Goal: Answer question/provide support: Share knowledge or assist other users

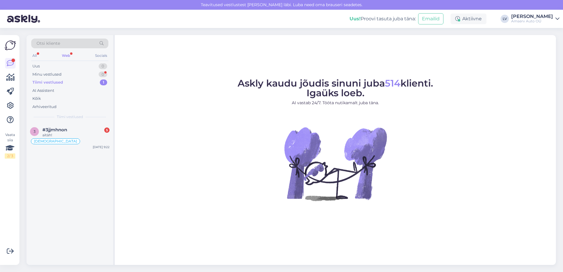
click at [71, 82] on div "Tiimi vestlused 1" at bounding box center [69, 82] width 77 height 8
click at [66, 130] on span "#3jjmhnon" at bounding box center [54, 129] width 25 height 5
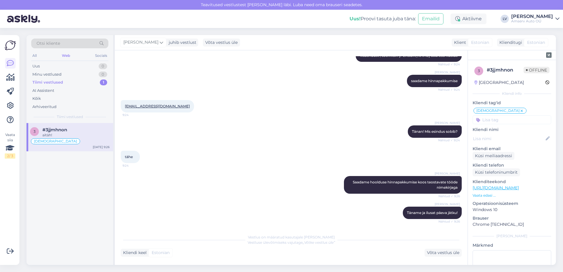
scroll to position [707, 0]
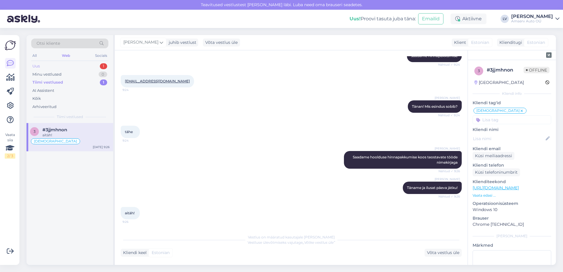
click at [56, 62] on div "Uus 1" at bounding box center [69, 66] width 77 height 8
click at [65, 133] on div "Tere! Jah, võime kasutada Teie ostetud originaalfiltreid. Õlivahetuse täpse hin…" at bounding box center [75, 137] width 67 height 11
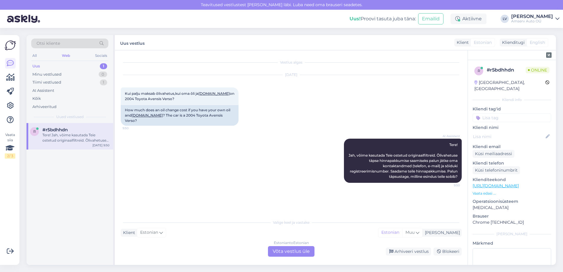
click at [289, 252] on div "Estonian to Estonian Võta vestlus üle" at bounding box center [291, 251] width 46 height 11
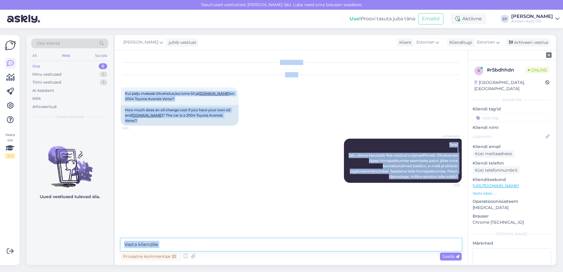
click at [250, 246] on textarea at bounding box center [291, 244] width 341 height 12
click at [246, 245] on textarea at bounding box center [291, 244] width 341 height 12
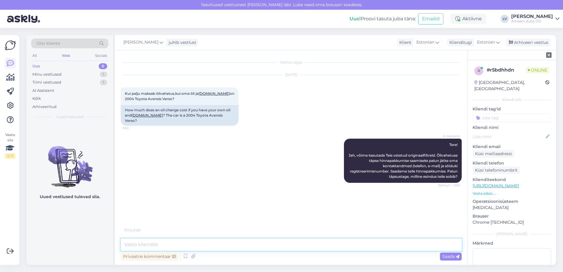
click at [246, 245] on textarea at bounding box center [291, 244] width 341 height 12
type textarea "Tere"
type textarea "Kirjutage auto reg. number ja oma kontaktandmed"
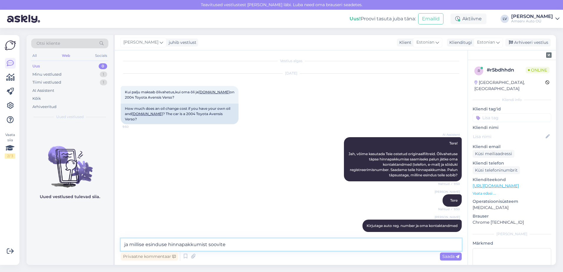
type textarea "ja millise esinduse hinnapakkumist soovite?"
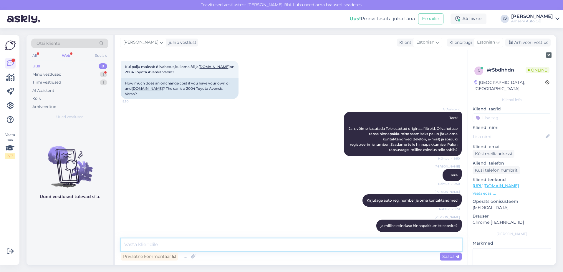
scroll to position [52, 0]
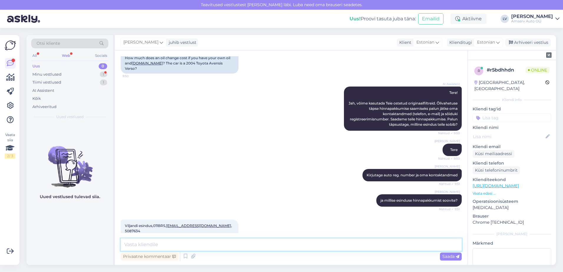
click at [280, 249] on textarea at bounding box center [291, 244] width 341 height 12
click at [276, 247] on textarea at bounding box center [291, 244] width 341 height 12
type textarea "suur tänu, saadame Teile hinnapakkumise"
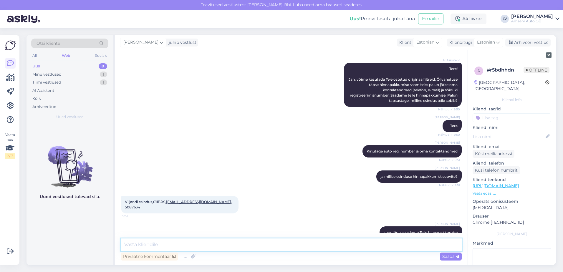
scroll to position [103, 0]
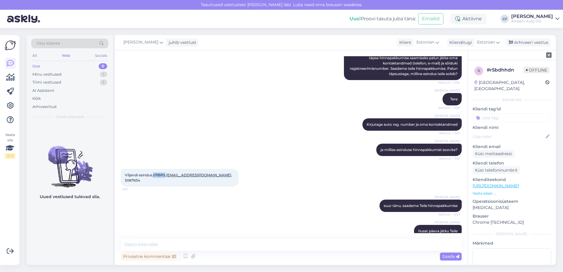
drag, startPoint x: 165, startPoint y: 170, endPoint x: 154, endPoint y: 172, distance: 11.5
click at [154, 173] on span "Viljandi esindus,011BRS, [EMAIL_ADDRESS][DOMAIN_NAME] , 5087634" at bounding box center [179, 178] width 108 height 10
drag, startPoint x: 154, startPoint y: 172, endPoint x: 157, endPoint y: 171, distance: 3.0
copy span "011BRS"
click at [259, 113] on div "[PERSON_NAME] Kirjutage auto reg. number ja oma kontaktandmed Nähtud ✓ 9:51" at bounding box center [291, 124] width 341 height 25
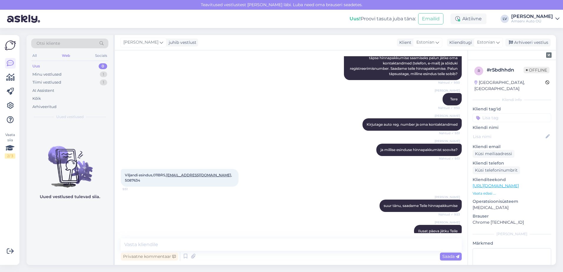
click at [259, 113] on div "[PERSON_NAME] Kirjutage auto reg. number ja oma kontaktandmed Nähtud ✓ 9:51" at bounding box center [291, 124] width 341 height 25
drag, startPoint x: 259, startPoint y: 113, endPoint x: 226, endPoint y: 117, distance: 33.2
click at [226, 117] on div "[PERSON_NAME] Kirjutage auto reg. number ja oma kontaktandmed Nähtud ✓ 9:51" at bounding box center [291, 124] width 341 height 25
drag, startPoint x: 228, startPoint y: 168, endPoint x: 125, endPoint y: 167, distance: 102.7
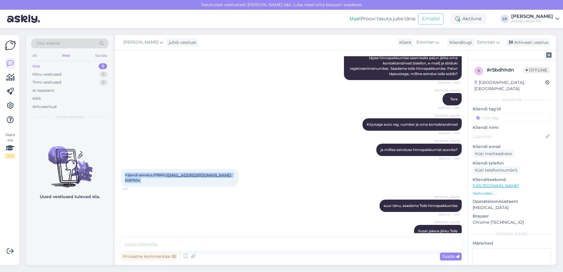
click at [125, 169] on div "Viljandi esindus,011BRS, [EMAIL_ADDRESS][DOMAIN_NAME] , 5087634 9:51" at bounding box center [180, 178] width 118 height 18
drag, startPoint x: 139, startPoint y: 195, endPoint x: 149, endPoint y: 194, distance: 9.8
click at [139, 195] on div "Liili Vahesalu suur tänu, saadame Teile hinnapakkumise Nähtud ✓ 9:53" at bounding box center [291, 205] width 341 height 25
drag, startPoint x: 165, startPoint y: 169, endPoint x: 155, endPoint y: 170, distance: 10.7
click at [155, 173] on span "Viljandi esindus,011BRS, [EMAIL_ADDRESS][DOMAIN_NAME] , 5087634" at bounding box center [179, 178] width 108 height 10
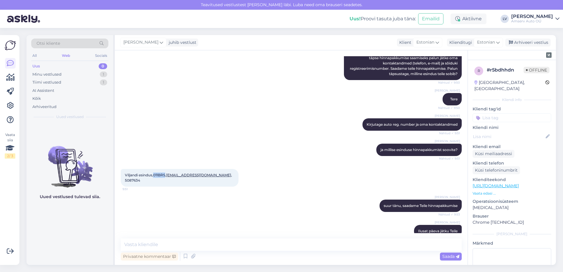
copy span "011BRS"
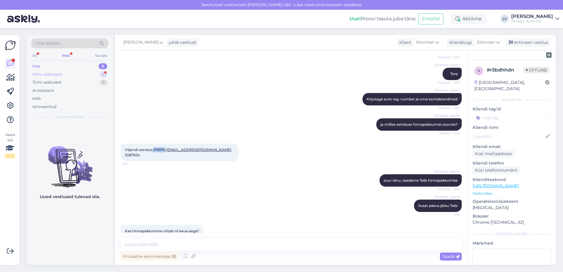
click at [56, 74] on div "Minu vestlused" at bounding box center [46, 75] width 29 height 6
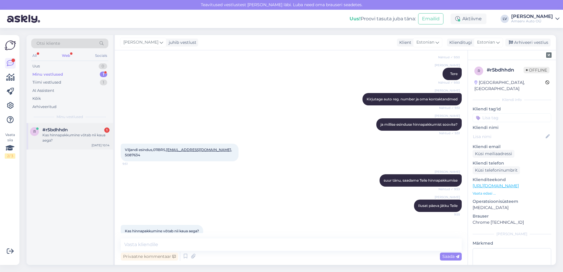
click at [69, 132] on div "#r5bdhhdn 1" at bounding box center [75, 129] width 67 height 5
click at [158, 245] on textarea at bounding box center [291, 244] width 341 height 12
type textarea "T"
type textarea "H"
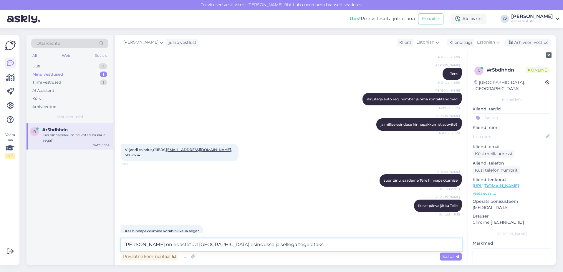
type textarea "[PERSON_NAME] on edastatud [GEOGRAPHIC_DATA] esindusse ja sellega tegeletakse"
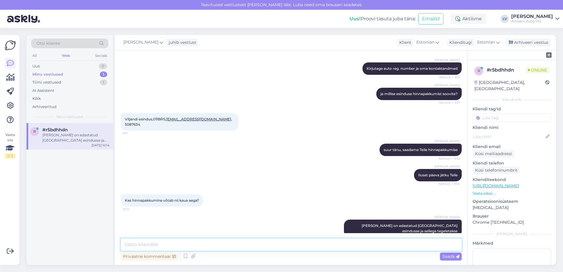
click at [214, 240] on textarea at bounding box center [291, 244] width 341 height 12
click at [64, 255] on div "r #r5bdhhdn [PERSON_NAME] on edastatud [GEOGRAPHIC_DATA] esindusse ja sellega t…" at bounding box center [69, 194] width 87 height 142
click at [152, 246] on textarea at bounding box center [291, 244] width 341 height 12
click at [242, 249] on textarea at bounding box center [291, 244] width 341 height 12
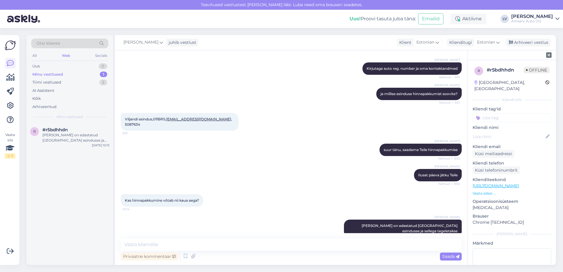
click at [59, 75] on div "Minu vestlused" at bounding box center [47, 75] width 31 height 6
click at [166, 240] on textarea at bounding box center [291, 244] width 341 height 12
click at [142, 242] on textarea at bounding box center [291, 244] width 341 height 12
type textarea "Tänud pöördumise eest ja kena päeva jätku Teile"
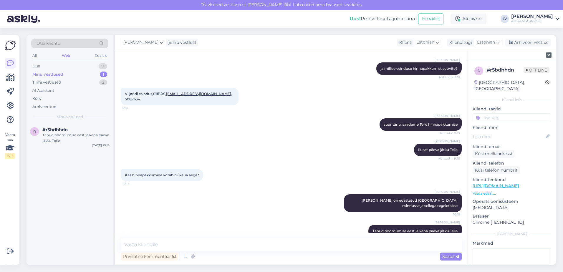
click at [100, 74] on div "1" at bounding box center [103, 75] width 7 height 6
click at [496, 113] on input at bounding box center [511, 117] width 79 height 9
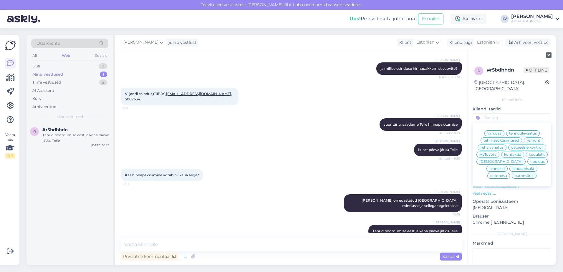
click at [530, 161] on span "hooldus" at bounding box center [537, 162] width 14 height 4
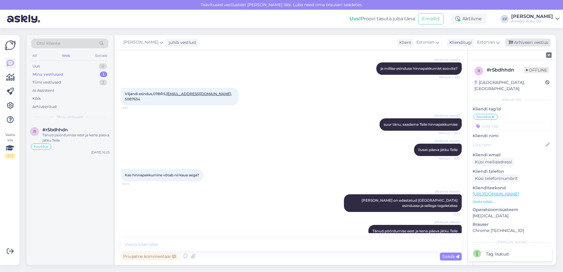
click at [539, 40] on div "Arhiveeri vestlus" at bounding box center [527, 43] width 45 height 8
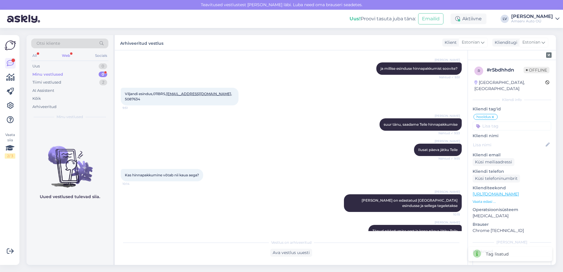
click at [91, 72] on div "Minu vestlused 0" at bounding box center [69, 74] width 77 height 8
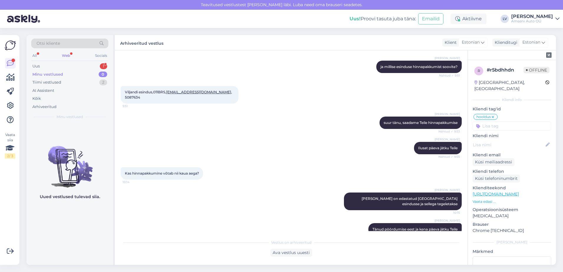
scroll to position [186, 0]
click at [62, 64] on div "Uus 1" at bounding box center [69, 66] width 77 height 8
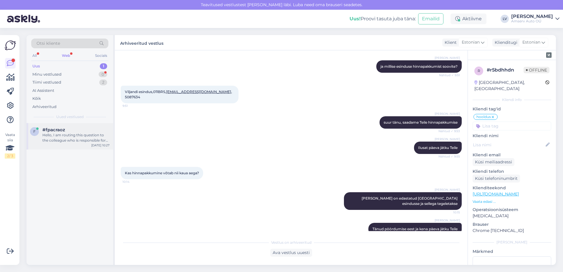
click at [67, 145] on div "f #fpacraoz Hello, I am routing this question to the colleague who is responsib…" at bounding box center [69, 136] width 87 height 26
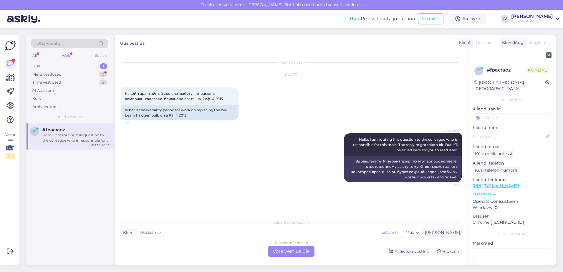
click at [44, 65] on div "Uus 1" at bounding box center [69, 66] width 77 height 8
click at [51, 75] on div "Minu vestlused" at bounding box center [46, 75] width 29 height 6
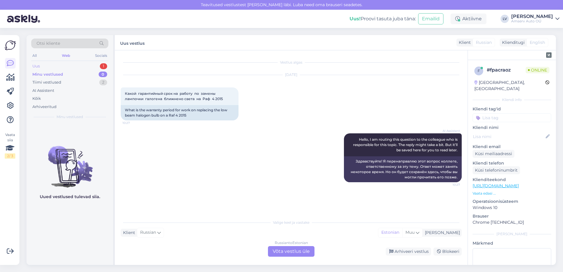
click at [51, 69] on div "Uus 1" at bounding box center [69, 66] width 77 height 8
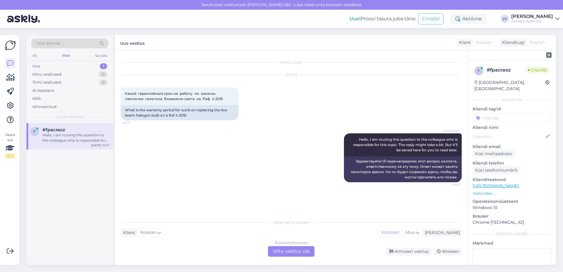
click at [305, 255] on div "Russian to Estonian Võta vestlus üle" at bounding box center [291, 251] width 46 height 11
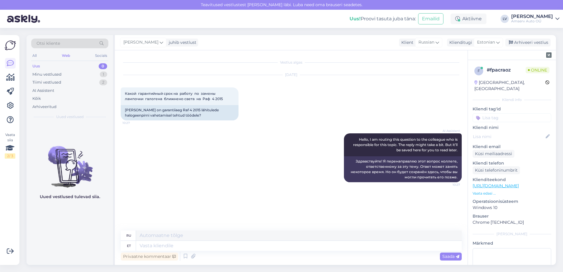
drag, startPoint x: 217, startPoint y: 99, endPoint x: 120, endPoint y: 93, distance: 96.4
click at [120, 93] on div "Vestlus algas [DATE] Какой гарантийный срок на работу по замены лампочки галоге…" at bounding box center [291, 157] width 353 height 215
click at [160, 247] on textarea at bounding box center [298, 246] width 325 height 10
drag, startPoint x: 384, startPoint y: 159, endPoint x: 357, endPoint y: 161, distance: 27.1
click at [357, 161] on div "Здравствуйте! Я перенаправляю этот вопрос коллеге, ответственному за эту тему. …" at bounding box center [403, 169] width 118 height 26
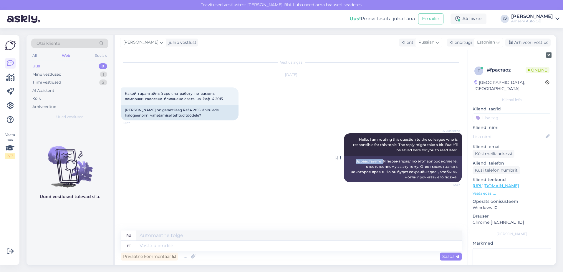
drag, startPoint x: 357, startPoint y: 161, endPoint x: 362, endPoint y: 162, distance: 5.0
drag, startPoint x: 362, startPoint y: 162, endPoint x: 388, endPoint y: 157, distance: 26.3
click at [388, 157] on div "Здравствуйте! Я перенаправляю этот вопрос коллеге, ответственному за эту тему. …" at bounding box center [403, 169] width 118 height 26
drag, startPoint x: 384, startPoint y: 160, endPoint x: 350, endPoint y: 158, distance: 34.8
click at [350, 158] on div "Здравствуйте! Я перенаправляю этот вопрос коллеге, ответственному за эту тему. …" at bounding box center [403, 169] width 118 height 26
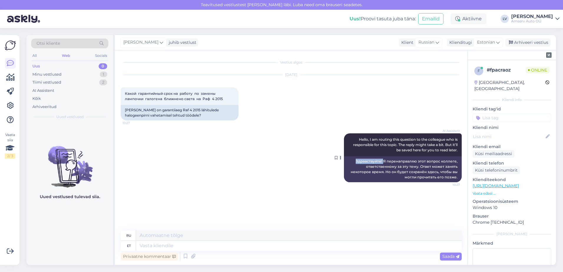
drag, startPoint x: 350, startPoint y: 158, endPoint x: 366, endPoint y: 159, distance: 16.6
copy div "Здравствуйте!"
click at [486, 41] on span "Estonian" at bounding box center [486, 42] width 18 height 6
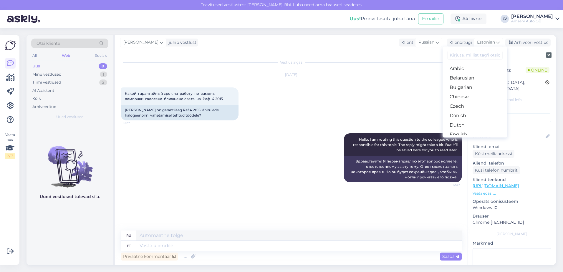
click at [460, 54] on input at bounding box center [474, 55] width 55 height 9
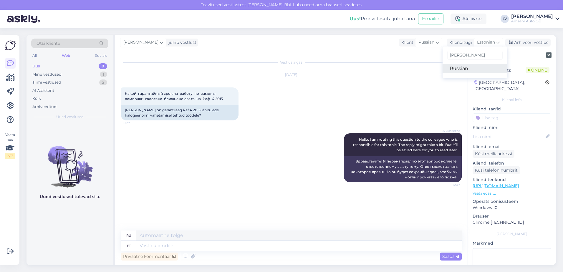
type input "[PERSON_NAME]"
click at [466, 67] on link "Russian" at bounding box center [474, 68] width 65 height 9
click at [213, 244] on textarea at bounding box center [291, 244] width 341 height 12
paste textarea "Здравствуйте!"
type textarea "Здравствуйте!"
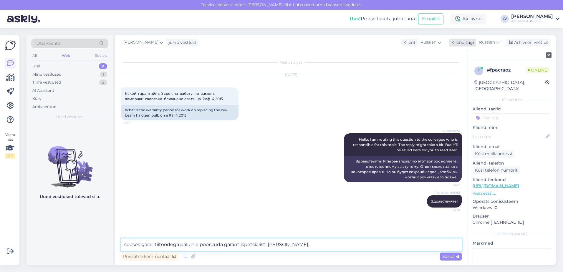
type textarea "seoses garantiitöödega palume pöörduda garantiispetsialisti [PERSON_NAME],"
click at [489, 44] on span "Russian" at bounding box center [487, 42] width 16 height 6
click at [491, 43] on span "Russian" at bounding box center [487, 42] width 16 height 6
drag, startPoint x: 464, startPoint y: 56, endPoint x: 414, endPoint y: 58, distance: 49.8
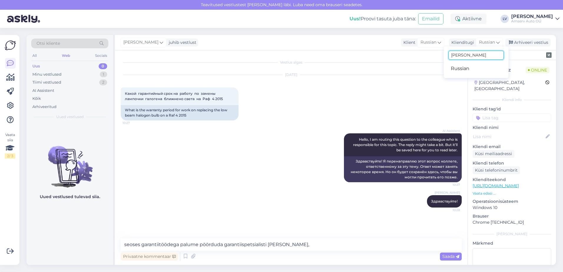
click at [417, 58] on div "[PERSON_NAME] juhib vestlust Klient [DEMOGRAPHIC_DATA] Klienditugi Russian [PER…" at bounding box center [335, 150] width 441 height 230
click at [496, 44] on icon at bounding box center [498, 42] width 4 height 6
click at [485, 56] on input "[PERSON_NAME]" at bounding box center [475, 55] width 55 height 9
type input "r"
type input "es"
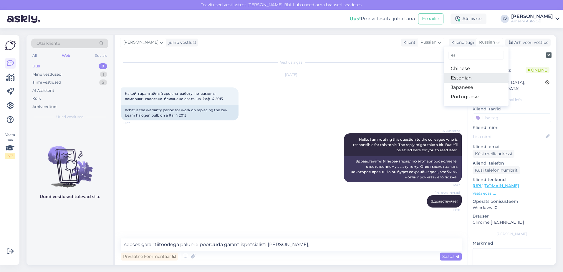
click at [462, 78] on link "Estonian" at bounding box center [475, 77] width 65 height 9
type textarea "по вопросам гарантийных работ обращайтесь к специалисту по гарантии,"
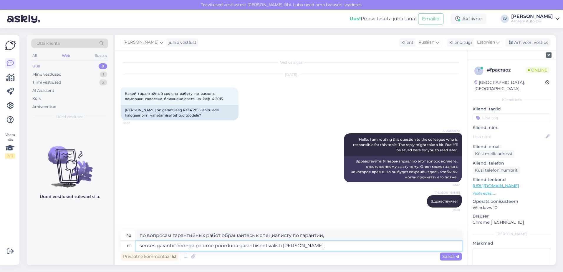
click at [320, 245] on textarea "seoses garantiitöödega palume pöörduda garantiispetsialisti [PERSON_NAME]," at bounding box center [298, 246] width 325 height 10
type textarea "seoses garantiitöödega palume pöörduda garantiispetsialisti [PERSON_NAME] on"
type textarea "По вопросам гарантийных работ обращайтесь к специалисту по гарантии, у него есть"
type textarea "seoses garantiitöödega palume pöörduda garantiispetsialisti [PERSON_NAME] on kõ…"
type textarea "По вопросам гарантийных работ обращайтесь к специалисту по гарантии, у него/нее…"
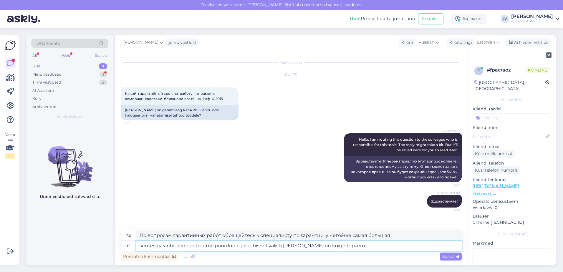
type textarea "seoses garantiitöödega palume pöörduda garantiispetsialisti [PERSON_NAME] on kõ…"
type textarea "По вопросам гарантийных работ обращайтесь к специалисту по гарантии, у него сам…"
type textarea "seoses garantiitöödega palume pöörduda garantiispetsialisti [PERSON_NAME] on kõ…"
type textarea "По вопросам гарантийных работ обращайтесь к специалисту по гарантии, он обладае…"
type textarea "seoses garantiitöödega palume pöörduda garantiispetsialisti [PERSON_NAME] on kõ…"
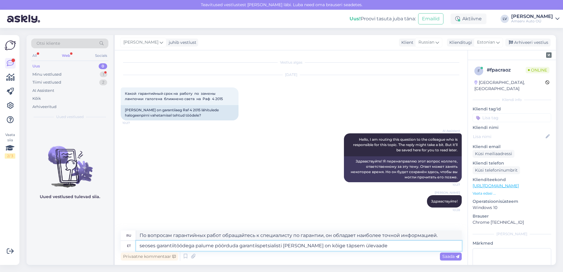
type textarea "По вопросам гарантийных работ обращайтесь к специалисту по гарантии, он предост…"
type textarea "seoses garantiitöödega palume pöörduda garantiispetsialisti [PERSON_NAME] on kõ…"
type textarea "По вопросам гарантийных работ обращайтесь к специалисту по гарантии, который бу…"
type textarea "seoses garantiitöödega palume pöörduda garantiispetsialisti [PERSON_NAME] on kõ…"
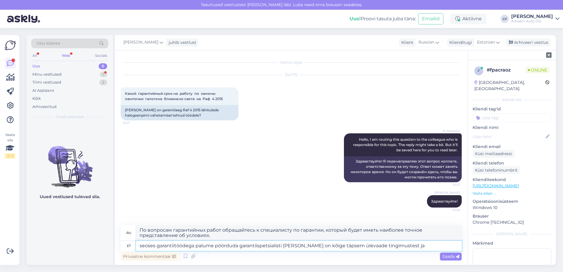
type textarea "По вопросам гарантийных работ обращайтесь к специалисту по гарантии, который бу…"
drag, startPoint x: 424, startPoint y: 244, endPoint x: 137, endPoint y: 244, distance: 286.6
click at [137, 244] on textarea "seoses garantiitöödega palume pöörduda garantiispetsialisti [PERSON_NAME] on kõ…" at bounding box center [298, 246] width 325 height 10
type textarea "seoses garantiitöödega palume pöörduda garantiispetsialisti [PERSON_NAME] on kõ…"
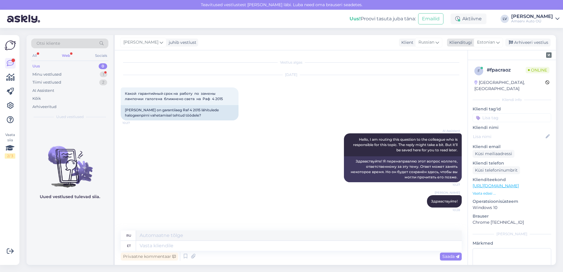
click at [497, 42] on icon at bounding box center [498, 42] width 4 height 6
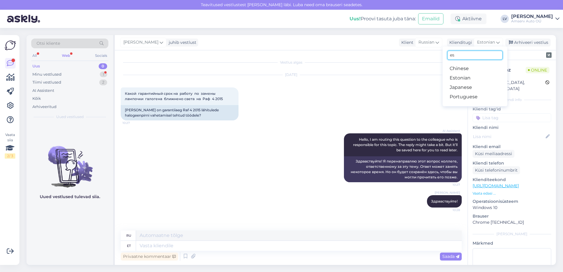
drag, startPoint x: 468, startPoint y: 54, endPoint x: 414, endPoint y: 62, distance: 54.8
click at [415, 61] on div "[PERSON_NAME] juhib vestlust Klient Russian Klienditugi Estonian es Chinese Est…" at bounding box center [335, 150] width 441 height 230
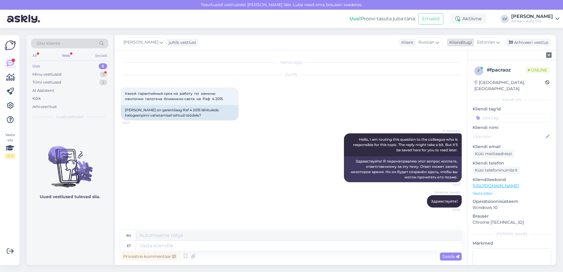
click at [483, 44] on span "Estonian" at bounding box center [486, 42] width 18 height 6
type input "ru"
click at [472, 80] on link "Russian" at bounding box center [474, 77] width 65 height 9
click at [179, 245] on textarea at bounding box center [291, 244] width 341 height 12
paste textarea "По вопросам гарантийных работ просим обращаться к специалисту по гарантиям, так…"
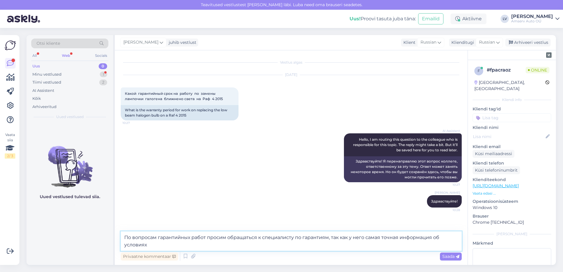
click at [200, 248] on textarea "По вопросам гарантийных работ просим обращаться к специалисту по гарантиям, так…" at bounding box center [291, 240] width 341 height 19
type textarea "По вопросам гарантийных работ просим обращаться к специалисту по гарантиям, так…"
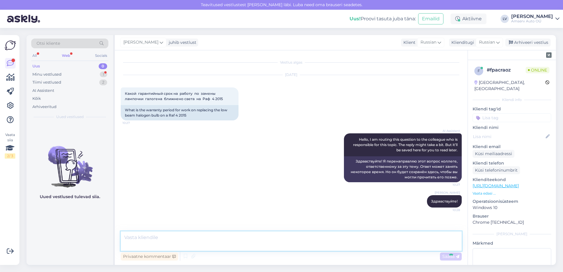
scroll to position [17, 0]
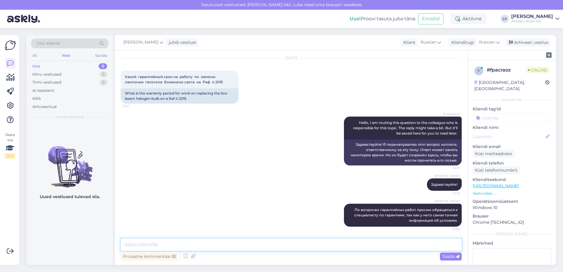
click at [210, 245] on textarea at bounding box center [291, 244] width 341 height 12
paste textarea "650 2169 [PERSON_NAME][EMAIL_ADDRESS][PERSON_NAME][DOMAIN_NAME]"
type textarea "650 2169 [PERSON_NAME][EMAIL_ADDRESS][PERSON_NAME][DOMAIN_NAME]"
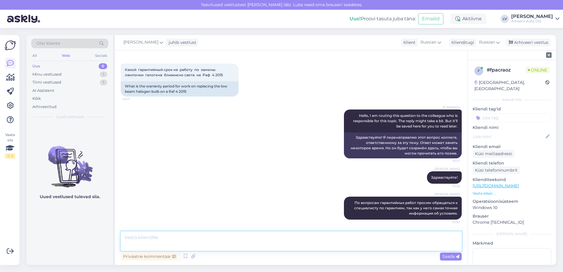
scroll to position [47, 0]
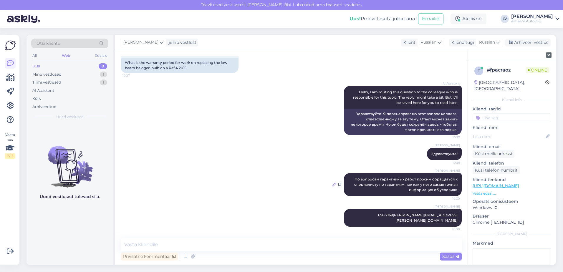
click at [332, 185] on icon at bounding box center [334, 185] width 4 height 4
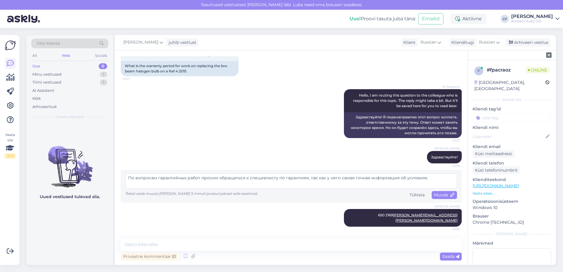
click at [243, 177] on textarea "По вопросам гарантийных работ просим обращаться к специалисту по гарантиям, так…" at bounding box center [290, 180] width 331 height 15
click at [244, 178] on textarea "По вопросам гарантийных работ просим обратиться к специалисту по гарантиям, так…" at bounding box center [290, 180] width 331 height 15
type textarea "По вопросам гарантийных работ просим обратиться к специалисту по гарантиям, так…"
click at [442, 195] on span "Muuda" at bounding box center [444, 194] width 21 height 5
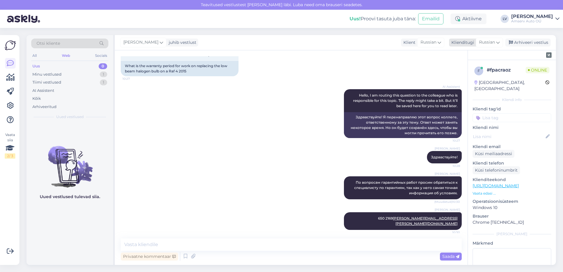
click at [485, 41] on span "Russian" at bounding box center [487, 42] width 16 height 6
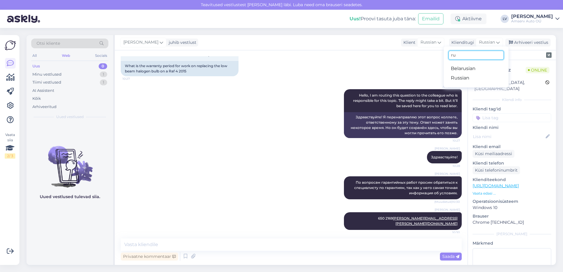
drag, startPoint x: 468, startPoint y: 57, endPoint x: 423, endPoint y: 62, distance: 45.0
click at [421, 57] on div "[PERSON_NAME] juhib vestlust Klient [DEMOGRAPHIC_DATA] Klienditugi Russian ru B…" at bounding box center [335, 150] width 441 height 230
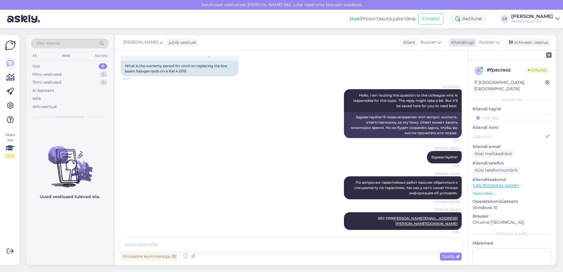
click at [486, 40] on span "Russian" at bounding box center [487, 42] width 16 height 6
click at [485, 44] on span "Russian" at bounding box center [487, 42] width 16 height 6
type input "est"
click at [458, 67] on link "Estonian" at bounding box center [475, 68] width 65 height 9
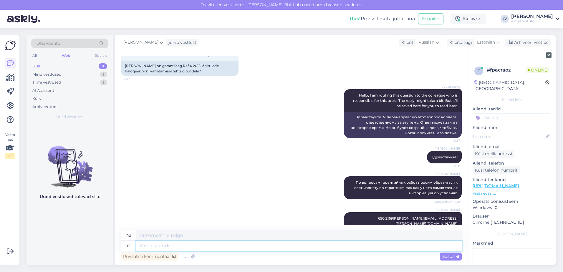
click at [263, 250] on textarea at bounding box center [298, 246] width 325 height 10
type textarea "Kas s"
type textarea "Является"
type textarea "Kas saame v"
type textarea "Можем ли мы"
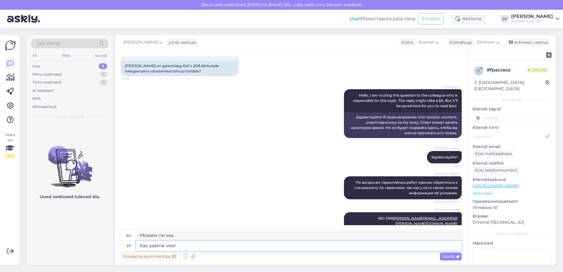
type textarea "Kas saame veel k"
type textarea "Можем ли мы все еще"
type textarea "Kas saame veel kuidagi [PERSON_NAME]"
type textarea "Есть ли способ, которым мы все еще можем"
type textarea "Kas saame veel kuidagi abiks"
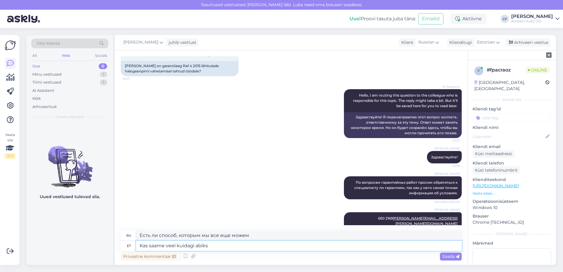
type textarea "Есть ли еще какой-либо способ помочь?"
type textarea "Kas saame veel kuidagi abiks Teile o"
type textarea "Есть ли еще какой-либо способ, которым мы можем вам помочь?"
type textarea "Kas saame veel kuidagi abiks Teile olla?"
type textarea "Можем ли мы вам еще чем-нибудь помочь?"
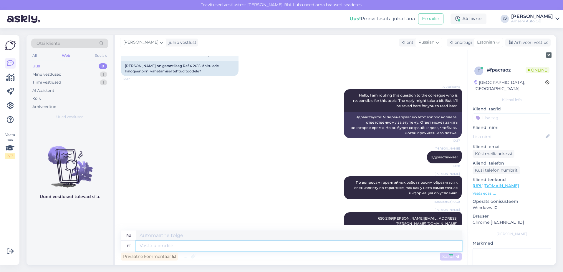
scroll to position [91, 0]
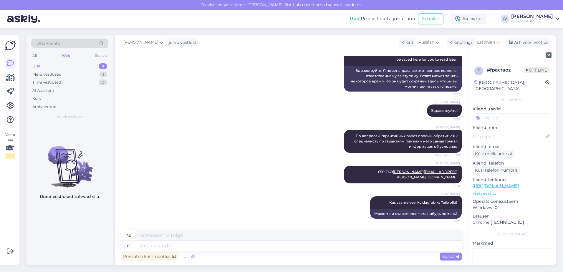
click at [506, 114] on input at bounding box center [511, 117] width 79 height 9
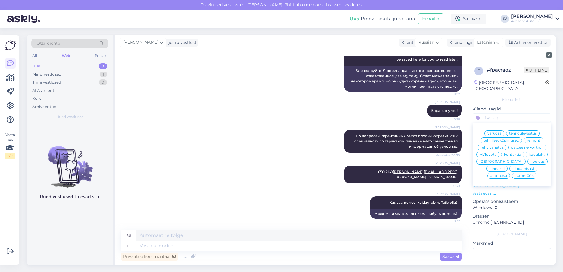
click at [496, 132] on span "varuosa" at bounding box center [494, 134] width 14 height 4
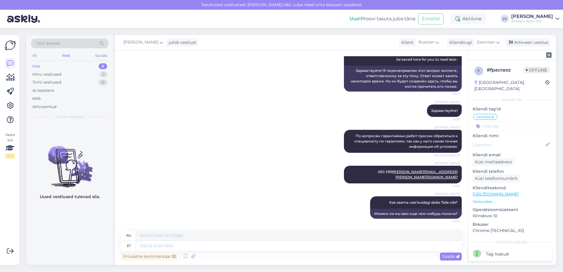
click at [534, 46] on div "[PERSON_NAME] juhib vestlust Klient Russian Klienditugi Estonian est Estonian A…" at bounding box center [335, 42] width 441 height 15
click at [532, 43] on div "Arhiveeri vestlus" at bounding box center [527, 43] width 45 height 8
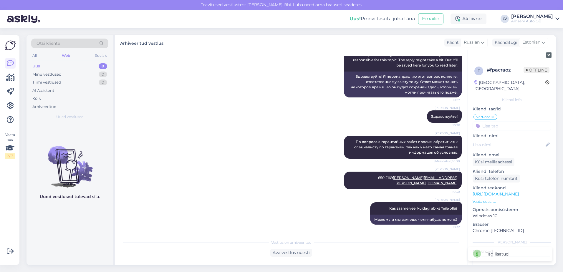
scroll to position [85, 0]
click at [69, 73] on div "Minu vestlused 0" at bounding box center [69, 74] width 77 height 8
click at [69, 82] on div "Tiimi vestlused 1" at bounding box center [69, 82] width 77 height 8
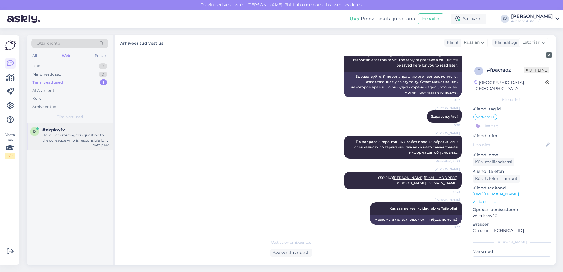
click at [54, 140] on div "Hello, I am routing this question to the colleague who is responsible for this …" at bounding box center [75, 137] width 67 height 11
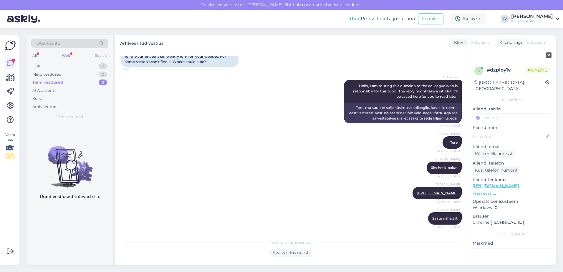
scroll to position [150, 0]
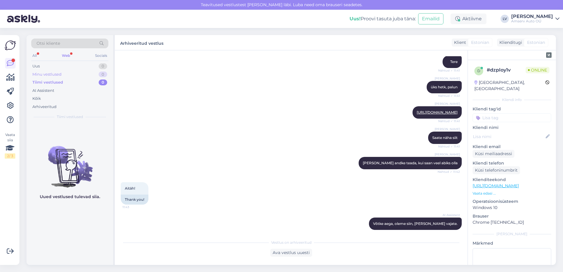
click at [53, 76] on div "Minu vestlused" at bounding box center [46, 75] width 29 height 6
click at [54, 77] on div "Minu vestlused" at bounding box center [47, 75] width 31 height 6
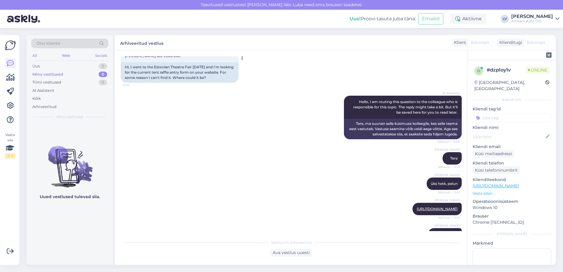
scroll to position [0, 0]
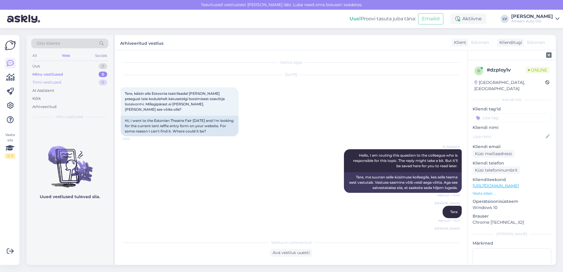
click at [50, 81] on div "Tiimi vestlused" at bounding box center [46, 82] width 29 height 6
click at [67, 83] on div "Tiimi vestlused 0" at bounding box center [69, 82] width 77 height 8
click at [69, 80] on div "Tiimi vestlused 0" at bounding box center [69, 82] width 77 height 8
click at [55, 64] on div "Uus 1" at bounding box center [69, 66] width 77 height 8
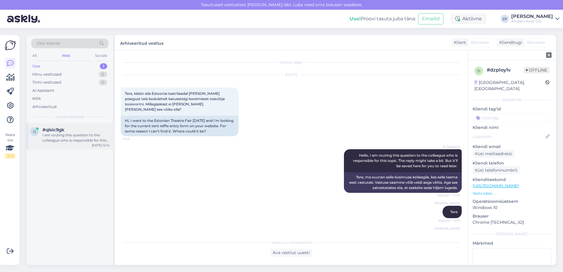
click at [60, 138] on div "I am routing this question to the colleague who is responsible for this topic. …" at bounding box center [75, 137] width 67 height 11
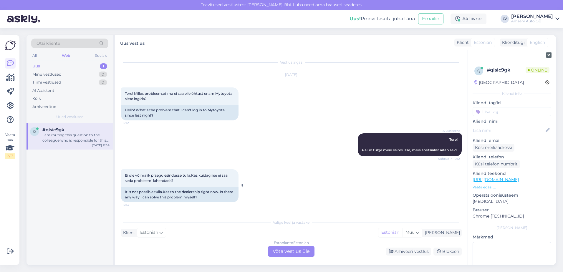
scroll to position [54, 0]
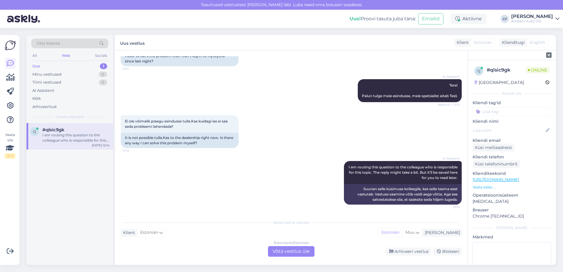
click at [293, 253] on div "Estonian to Estonian Võta vestlus üle" at bounding box center [291, 251] width 46 height 11
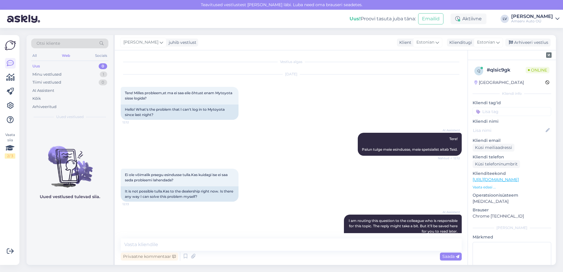
scroll to position [0, 0]
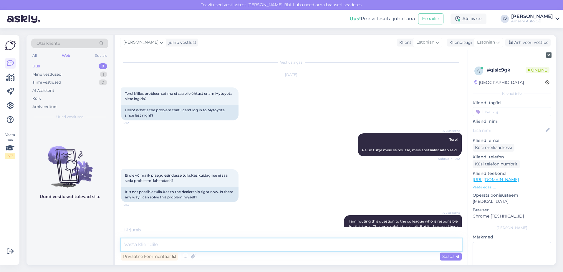
click at [245, 246] on textarea at bounding box center [291, 244] width 341 height 12
type textarea "t"
type textarea "Tere"
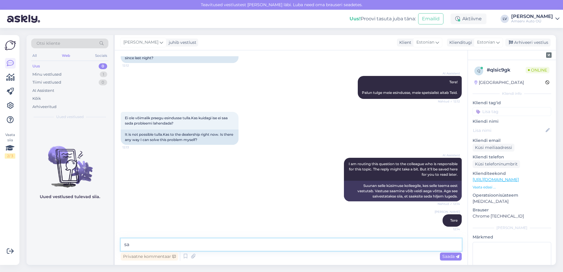
type textarea "s"
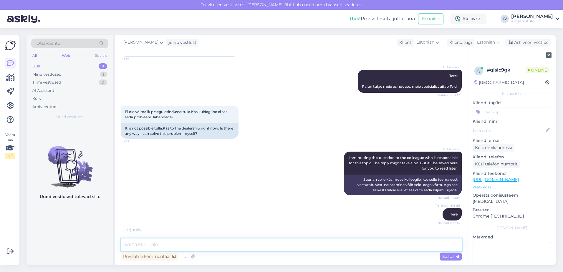
click at [162, 243] on textarea at bounding box center [291, 244] width 341 height 12
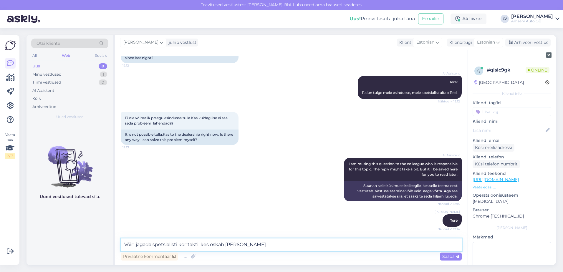
type textarea "Võin jagada spetsialisti kontakti, kes oskab [PERSON_NAME]"
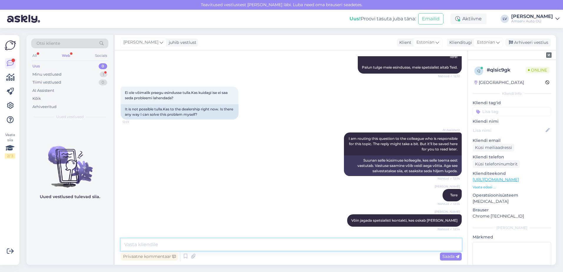
scroll to position [108, 0]
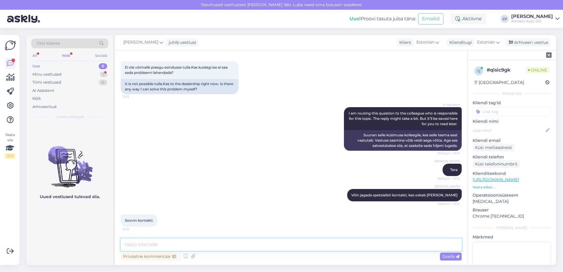
paste textarea "650 2113, 5331 1624 [EMAIL_ADDRESS][DOMAIN_NAME]"
type textarea "650 2113, 5331 1624 [EMAIL_ADDRESS][DOMAIN_NAME]"
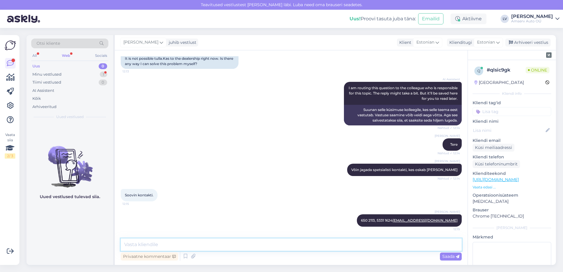
click at [205, 240] on textarea at bounding box center [291, 244] width 341 height 12
type textarea "loodan, et saate kiirelt abi"
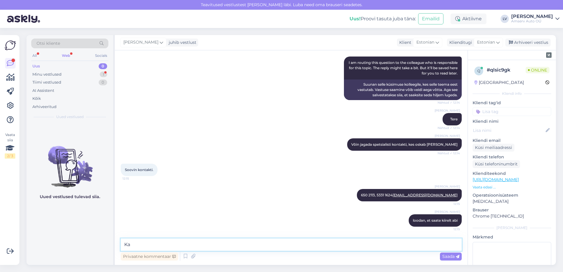
type textarea "K"
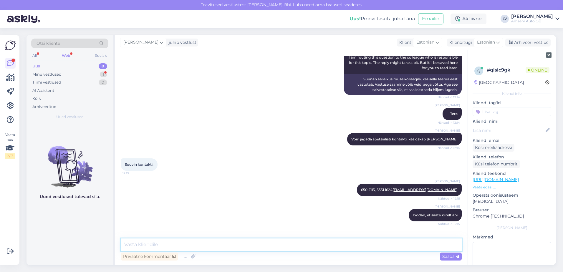
scroll to position [189, 0]
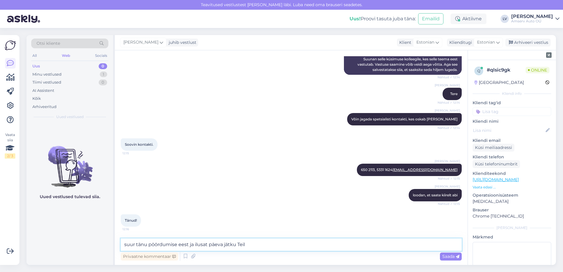
type textarea "suur tänu pöördumise eest ja ilusat päeva jätku Teile"
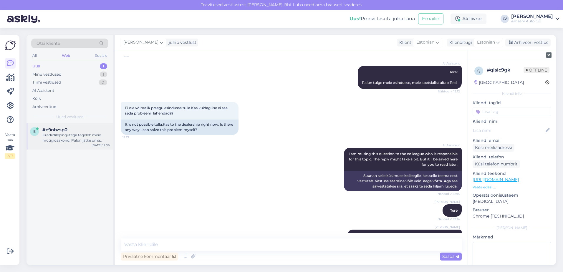
click at [66, 138] on div "Krediidilepingutega tegeleb meie müügiosakond. Palun jätke oma kontaktandmed, e…" at bounding box center [75, 137] width 67 height 11
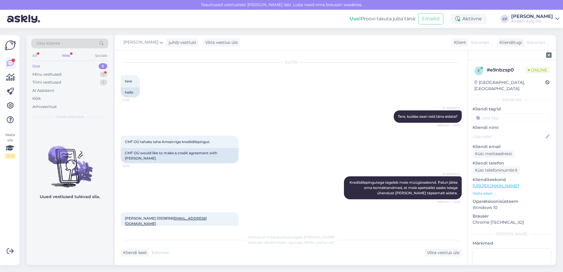
scroll to position [189, 0]
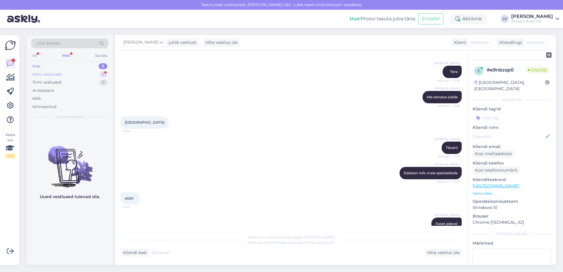
click at [65, 75] on div "Minu vestlused 1" at bounding box center [69, 74] width 77 height 8
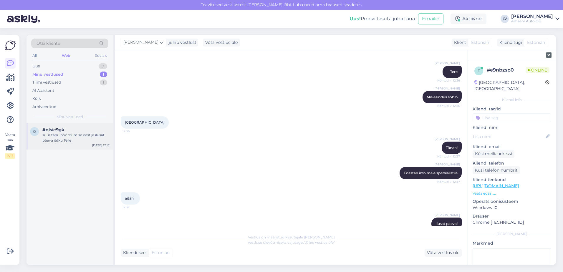
click at [67, 138] on div "suur tänu pöördumise eest ja ilusat päeva jätku Teile" at bounding box center [75, 137] width 67 height 11
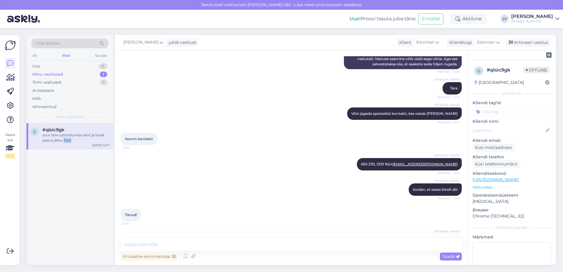
scroll to position [215, 0]
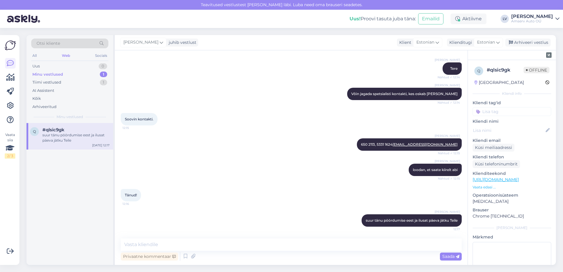
click at [527, 113] on input at bounding box center [511, 111] width 79 height 9
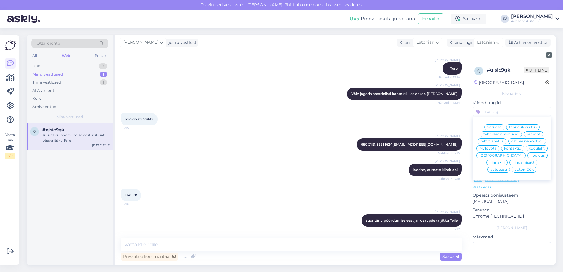
click at [510, 134] on span "tehnilsedküsimused" at bounding box center [501, 134] width 36 height 4
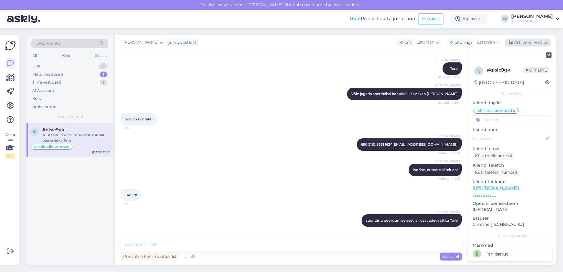
click at [527, 44] on div "Arhiveeri vestlus" at bounding box center [527, 43] width 45 height 8
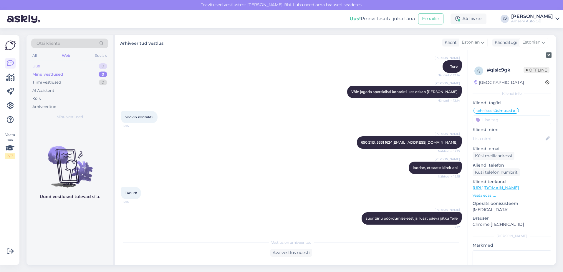
click at [85, 64] on div "Uus 0" at bounding box center [69, 66] width 77 height 8
click at [77, 75] on div "Minu vestlused 0" at bounding box center [69, 74] width 77 height 8
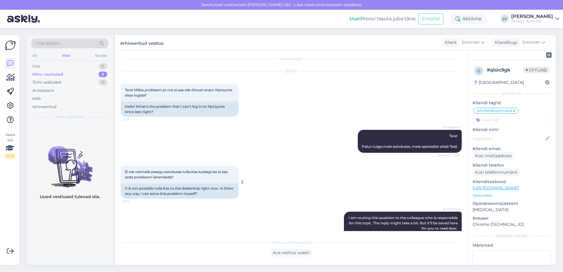
scroll to position [0, 0]
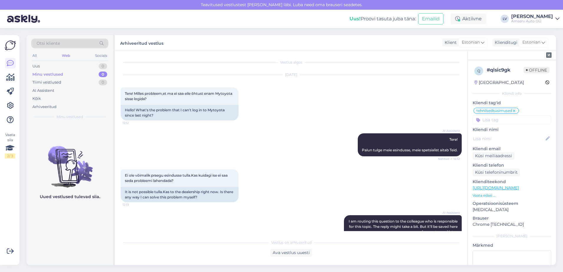
click at [79, 72] on div "Minu vestlused 0" at bounding box center [69, 74] width 77 height 8
click at [79, 65] on div "Uus 0" at bounding box center [69, 66] width 77 height 8
click at [82, 73] on div "Minu vestlused 0" at bounding box center [69, 74] width 77 height 8
